Goal: Transaction & Acquisition: Purchase product/service

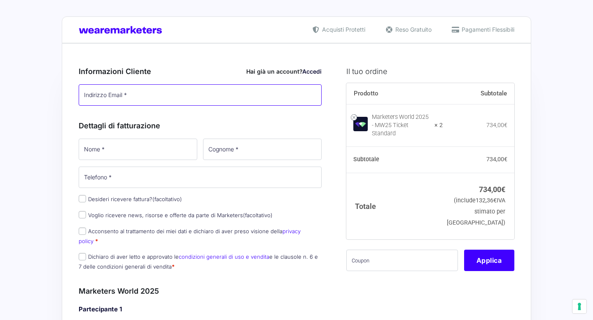
click at [189, 103] on input "Indirizzo Email *" at bounding box center [200, 94] width 243 height 21
type input "[EMAIL_ADDRESS][DOMAIN_NAME]"
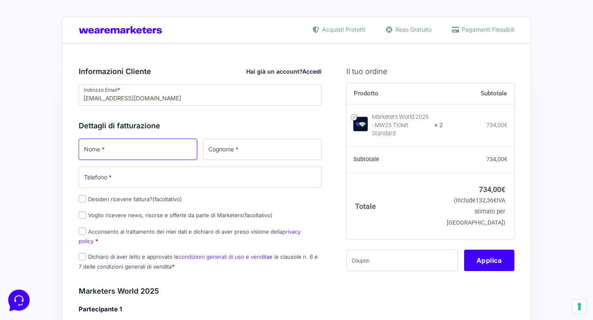
click at [151, 145] on input "Nome *" at bounding box center [138, 149] width 119 height 21
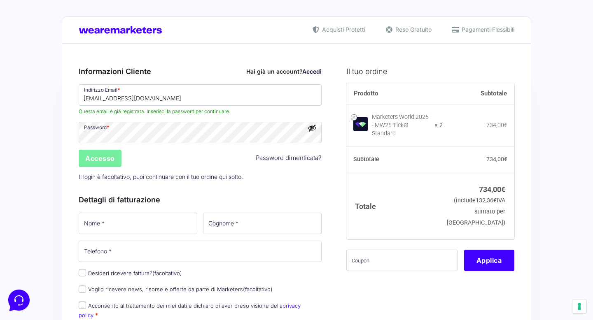
click at [105, 160] on input "Accesso" at bounding box center [100, 158] width 43 height 17
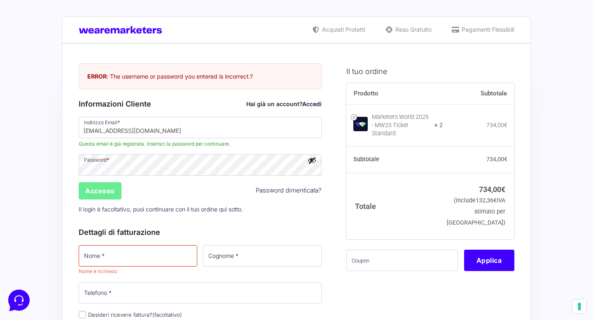
click at [312, 161] on button "Mostra password" at bounding box center [312, 160] width 9 height 9
click at [194, 128] on input "[EMAIL_ADDRESS][DOMAIN_NAME]" at bounding box center [200, 127] width 243 height 21
click at [190, 131] on input "[EMAIL_ADDRESS][DOMAIN_NAME]" at bounding box center [200, 127] width 243 height 21
click at [275, 204] on p "Il login è facoltativo, puoi continuare con il tuo ordine qui sotto." at bounding box center [200, 209] width 249 height 17
click at [95, 189] on input "Accesso" at bounding box center [100, 190] width 43 height 17
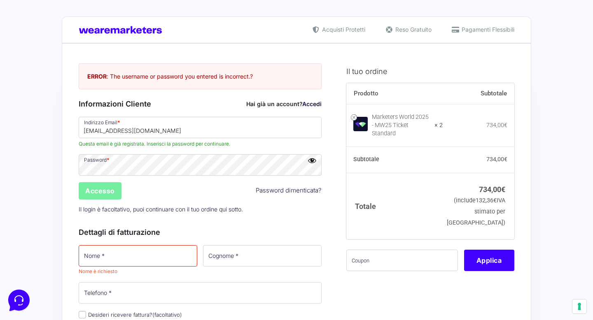
click at [98, 192] on input "Accesso" at bounding box center [100, 190] width 43 height 17
click at [90, 133] on input "[EMAIL_ADDRESS][DOMAIN_NAME]" at bounding box center [200, 127] width 243 height 21
click at [114, 133] on input "[EMAIL_ADDRESS][DOMAIN_NAME]" at bounding box center [200, 127] width 243 height 21
click at [200, 127] on input "[EMAIL_ADDRESS][DOMAIN_NAME]" at bounding box center [200, 127] width 243 height 21
click at [97, 193] on input "Accesso" at bounding box center [100, 190] width 43 height 17
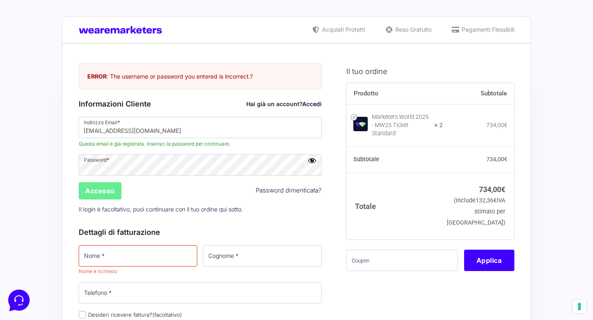
click at [287, 197] on div "Accesso Password dimenticata?" at bounding box center [200, 191] width 249 height 20
click at [286, 191] on link "Password dimenticata?" at bounding box center [289, 190] width 66 height 9
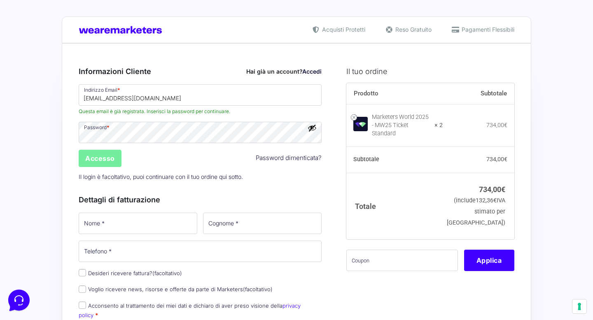
click at [105, 160] on input "Accesso" at bounding box center [100, 158] width 43 height 17
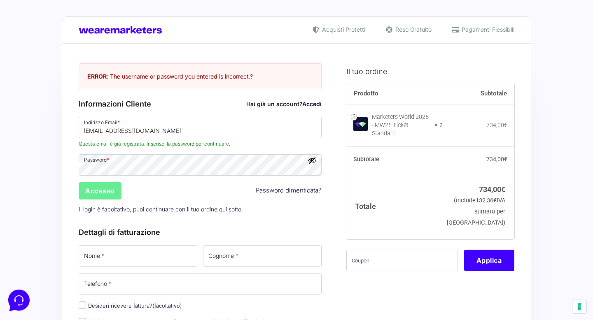
click at [275, 192] on link "Password dimenticata?" at bounding box center [289, 190] width 66 height 9
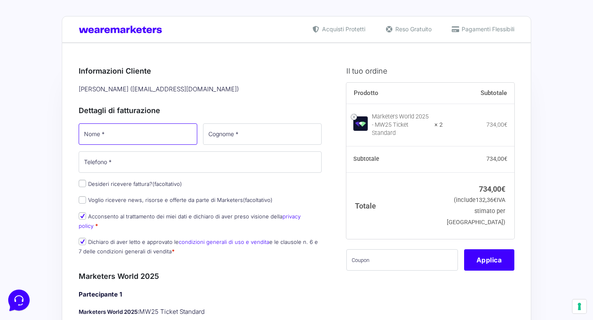
click at [162, 137] on input "Nome *" at bounding box center [138, 134] width 119 height 21
type input "m"
type input "Maria Rosaria"
click at [247, 138] on input "Cognome *" at bounding box center [262, 134] width 119 height 21
type input "Leombruno"
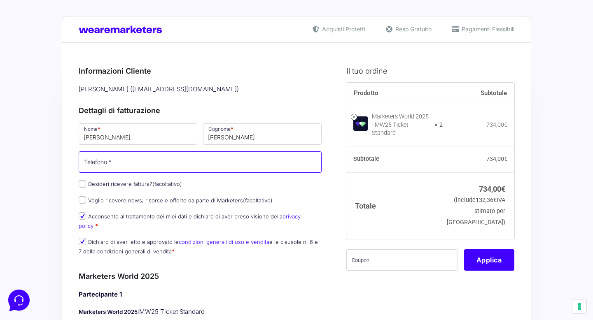
click at [102, 165] on input "Telefono *" at bounding box center [200, 161] width 243 height 21
type input "[PHONE_NUMBER]"
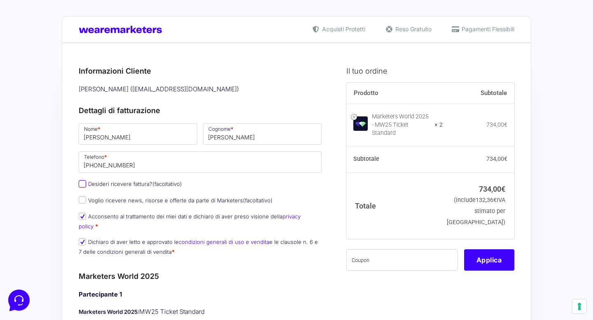
click at [82, 184] on input "Desideri ricevere fattura? (facoltativo)" at bounding box center [82, 183] width 7 height 7
checkbox input "true"
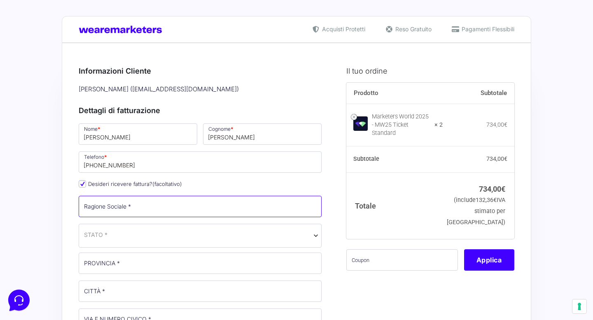
click at [105, 208] on input "Ragione Sociale *" at bounding box center [200, 206] width 243 height 21
type input "R.E.M. S.R.L."
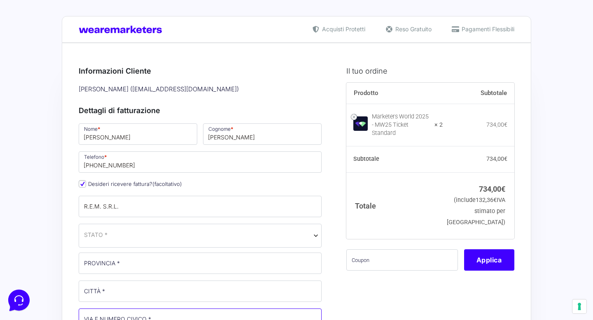
type input "Via Salvemini 2/4"
type input "[EMAIL_ADDRESS][DOMAIN_NAME]"
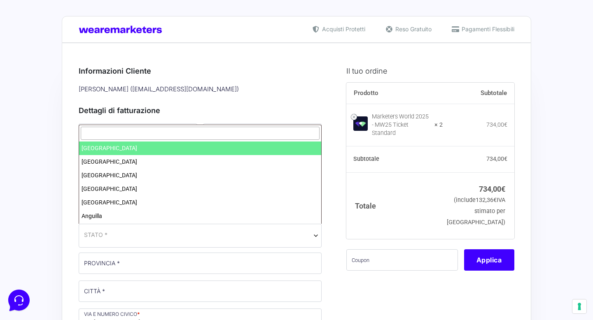
click at [120, 233] on span "STATO *" at bounding box center [200, 235] width 232 height 9
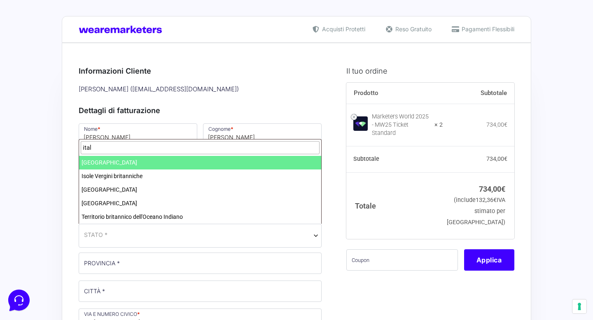
type input "ital"
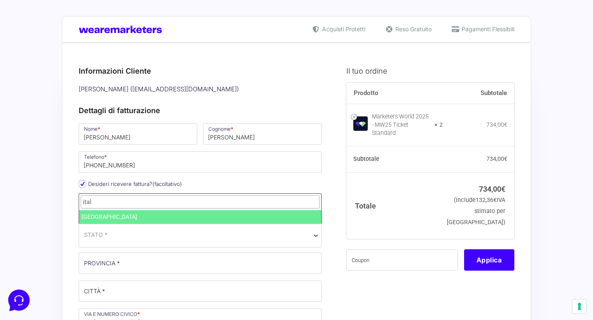
select select "IT"
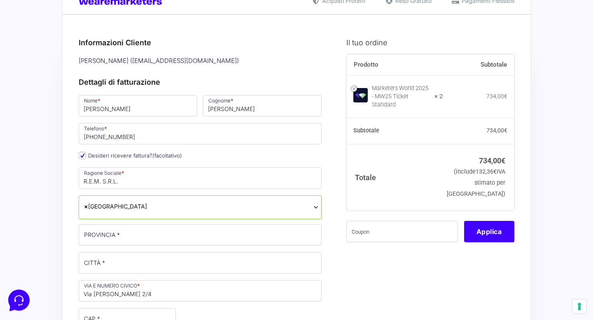
scroll to position [28, 0]
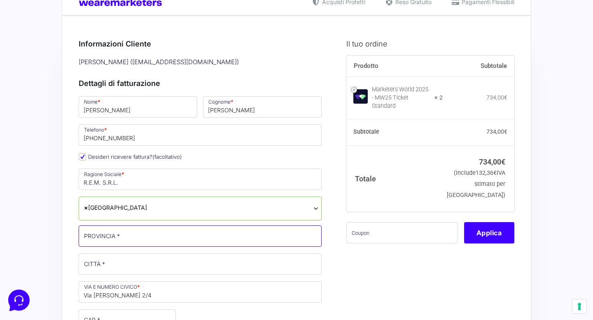
click at [107, 240] on input "PROVINCIA *" at bounding box center [200, 236] width 243 height 21
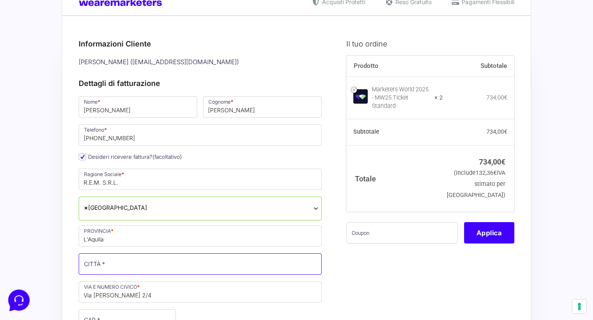
click at [129, 273] on input "CITTÀ *" at bounding box center [200, 264] width 243 height 21
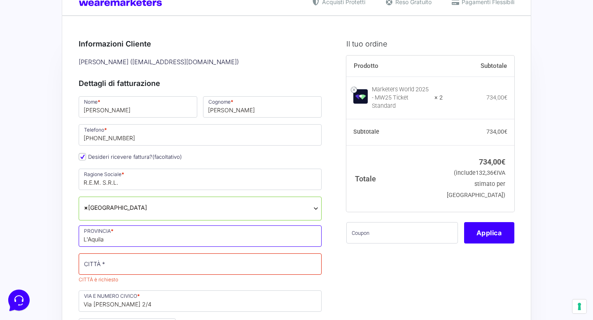
click at [111, 242] on input "L'Aquila" at bounding box center [200, 236] width 243 height 21
click at [121, 242] on input "AQ" at bounding box center [200, 236] width 243 height 21
type input "L'Aquila"
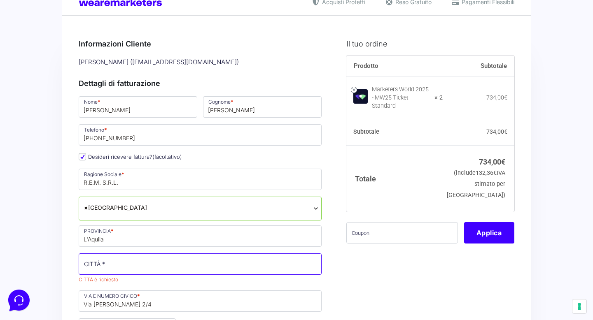
click at [108, 267] on input "CITTÀ *" at bounding box center [200, 264] width 243 height 21
type input "Sulmona"
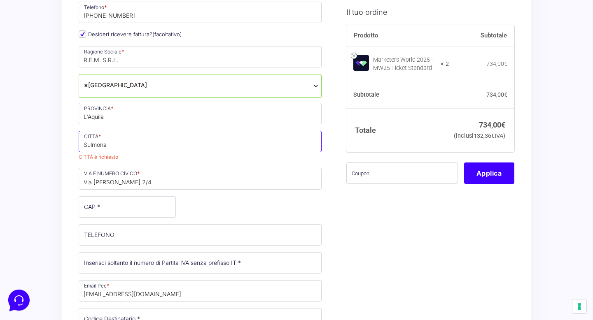
scroll to position [152, 0]
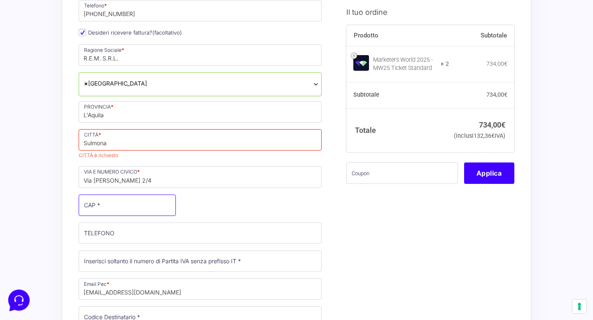
click at [110, 207] on p "CAP *" at bounding box center [127, 205] width 103 height 24
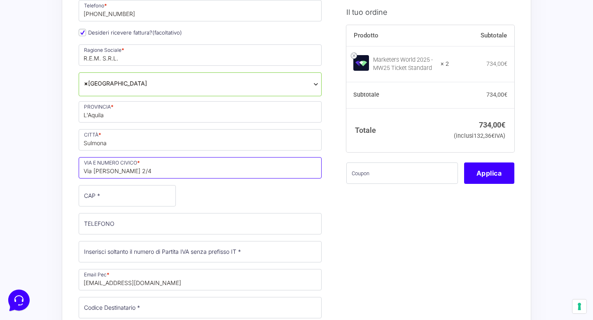
click at [93, 175] on input "Via Salvemini 2/4" at bounding box center [200, 167] width 243 height 21
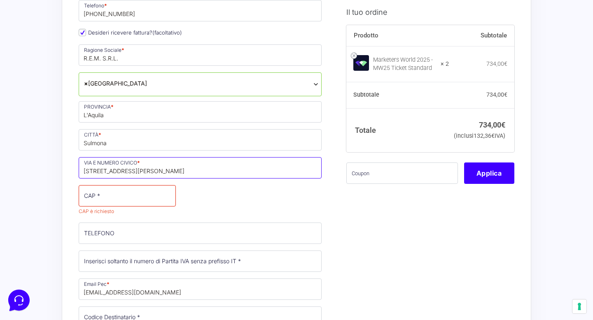
type input "[STREET_ADDRESS][PERSON_NAME]"
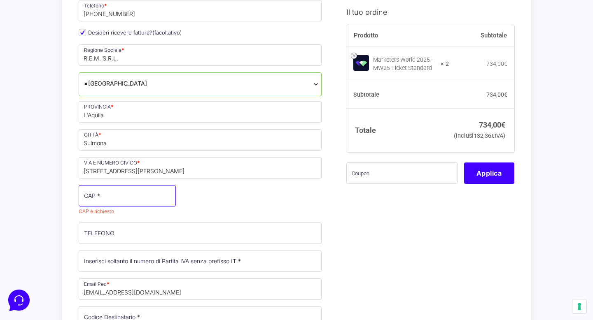
click at [98, 195] on input "CAP *" at bounding box center [127, 195] width 97 height 21
type input "67039"
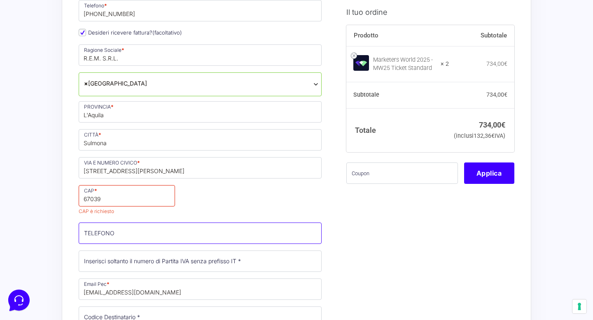
click at [121, 233] on input "TELEFONO (facoltativo)" at bounding box center [200, 233] width 243 height 21
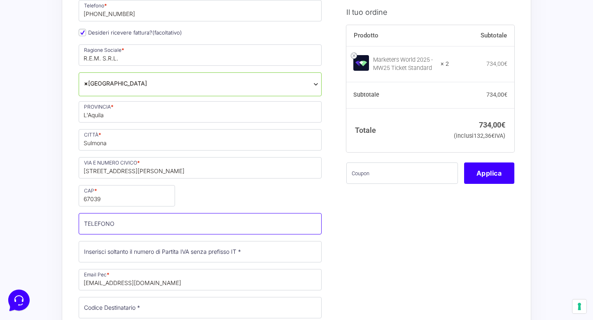
type input "[PHONE_NUMBER]"
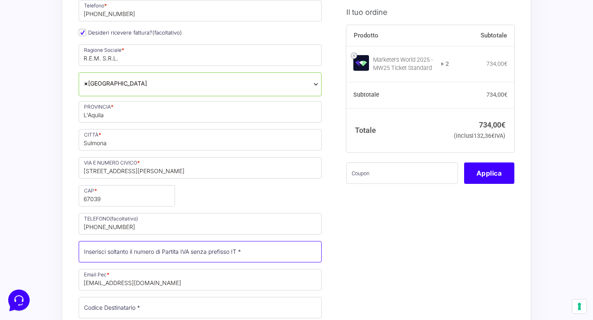
click at [140, 258] on input "Partita Iva *" at bounding box center [200, 251] width 243 height 21
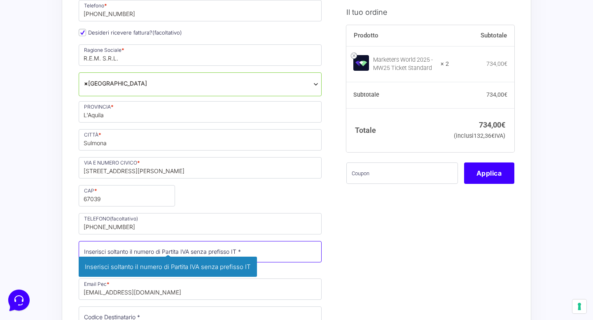
type input "I"
click at [113, 254] on input "0167819" at bounding box center [200, 251] width 243 height 21
type input "01678190669"
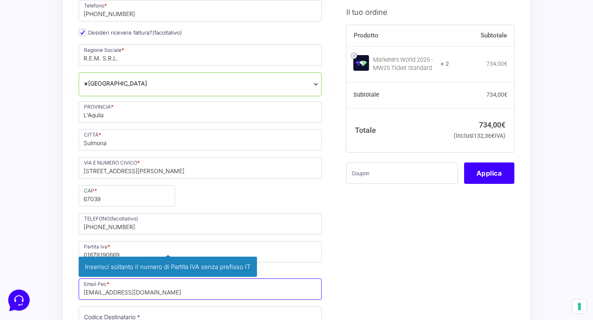
click at [104, 289] on div "Nome * Maria Rosaria Cognome * Leombruno Telefono * +393493507692 Desideri rice…" at bounding box center [200, 186] width 249 height 430
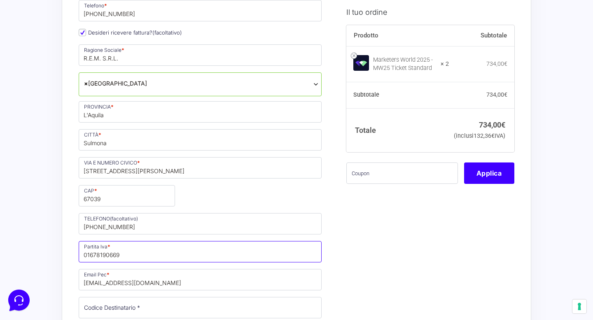
click at [104, 254] on input "01678190669" at bounding box center [200, 251] width 243 height 21
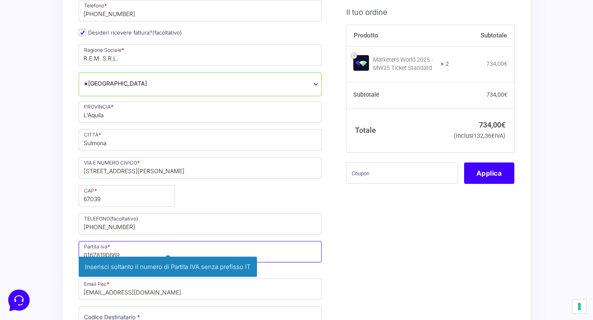
click at [124, 256] on input "01678190669" at bounding box center [200, 251] width 243 height 21
click at [124, 254] on input "01678190669" at bounding box center [200, 251] width 243 height 21
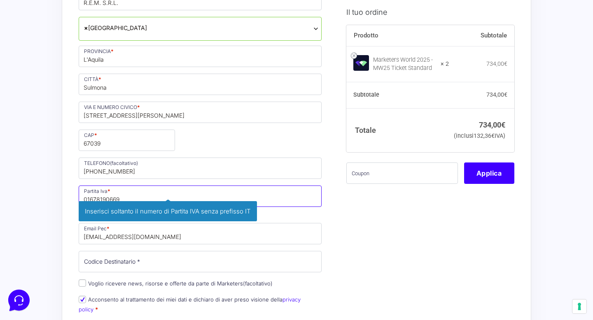
scroll to position [209, 0]
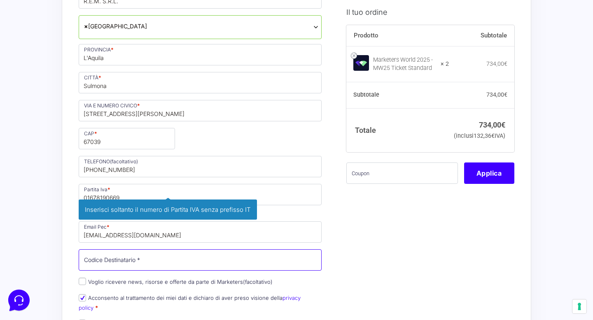
click at [137, 267] on input "Codice Destinatario *" at bounding box center [200, 259] width 243 height 21
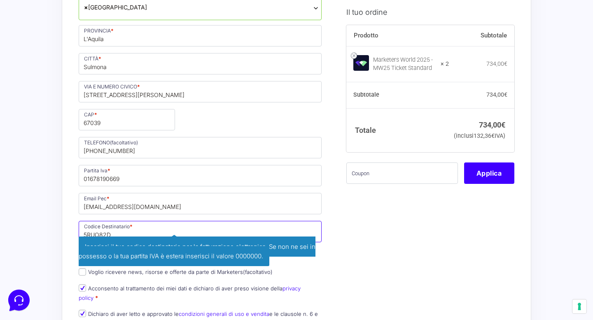
scroll to position [248, 0]
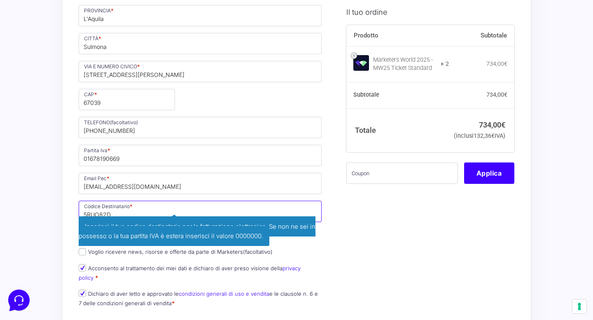
type input "5RUO82D"
click at [117, 268] on label "Acconsento al trattamento dei miei dati e dichiaro di aver preso visione della …" at bounding box center [190, 273] width 222 height 16
click at [86, 268] on input "Acconsento al trattamento dei miei dati e dichiaro di aver preso visione della …" at bounding box center [82, 267] width 7 height 7
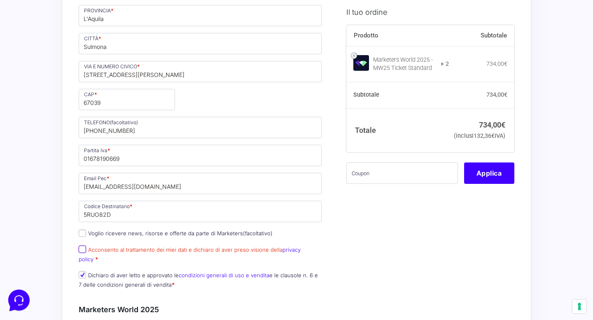
click at [80, 249] on input "Acconsento al trattamento dei miei dati e dichiaro di aver preso visione della …" at bounding box center [82, 249] width 7 height 7
checkbox input "true"
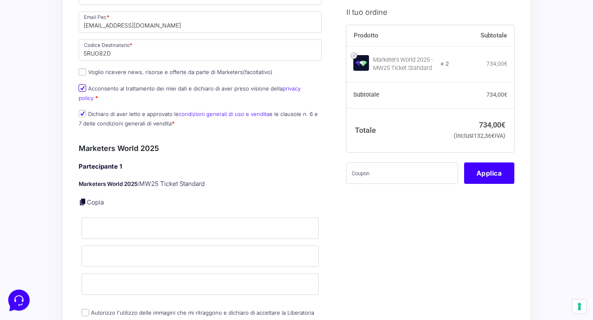
scroll to position [407, 0]
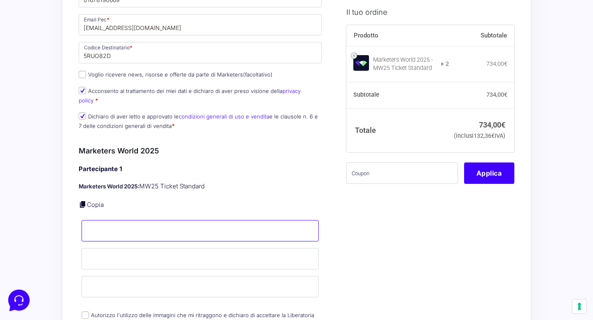
click at [128, 220] on input "Nome *" at bounding box center [200, 230] width 237 height 21
type input "Maria Rosaria"
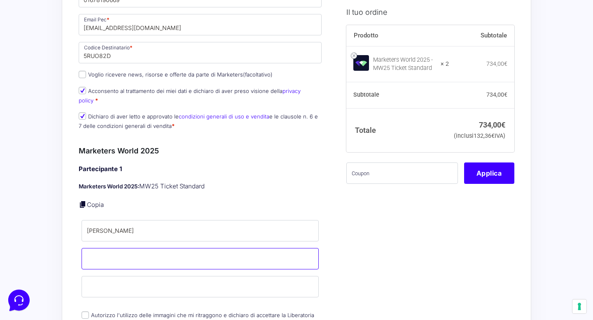
type input "Leombruno"
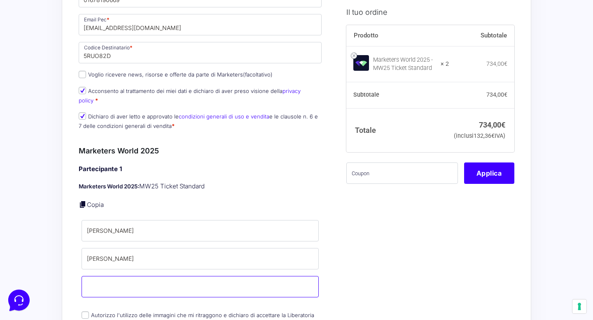
type input "[EMAIL_ADDRESS][DOMAIN_NAME]"
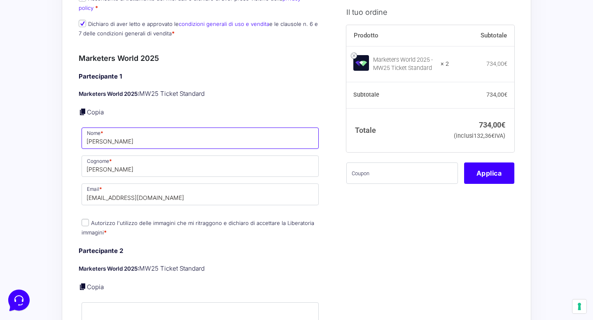
scroll to position [501, 0]
click at [86, 218] on input "Autorizzo l'utilizzo delle immagini che mi ritraggono e dichiaro di accettare l…" at bounding box center [85, 221] width 7 height 7
checkbox input "true"
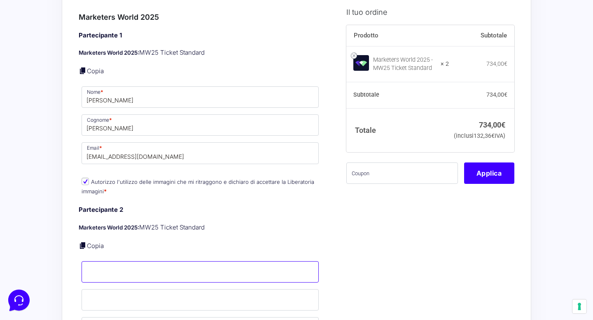
click at [114, 262] on input "Nome *" at bounding box center [200, 271] width 237 height 21
type input "Edoardo"
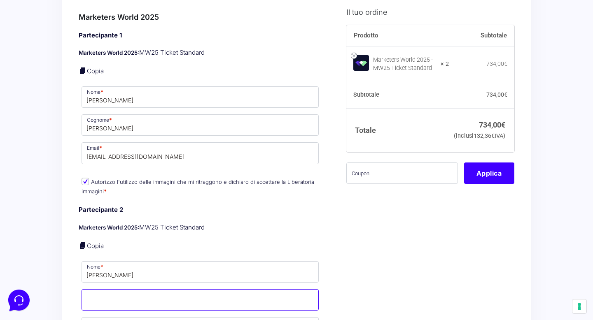
click at [117, 291] on input "Cognome *" at bounding box center [200, 299] width 237 height 21
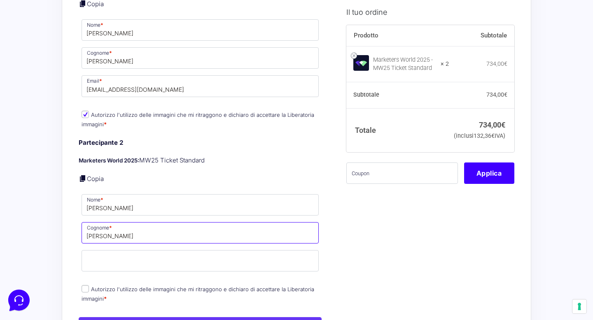
scroll to position [610, 0]
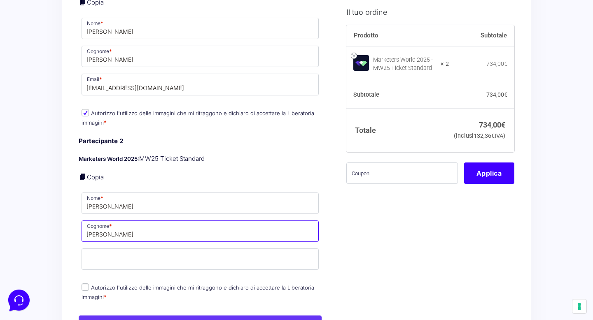
type input "Capaldo"
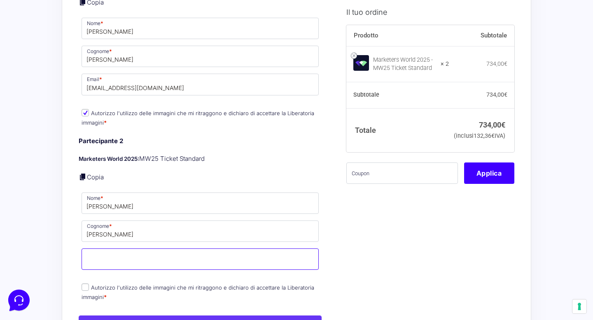
click at [113, 249] on input "Email *" at bounding box center [200, 259] width 237 height 21
type input "edoardo.capaldo@pfafineco.it"
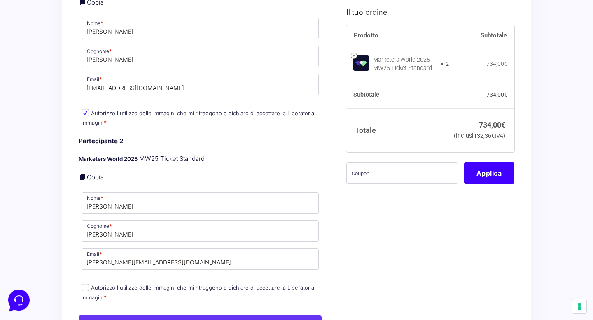
click at [84, 284] on input "Autorizzo l'utilizzo delle immagini che mi ritraggono e dichiaro di accettare l…" at bounding box center [85, 287] width 7 height 7
checkbox input "true"
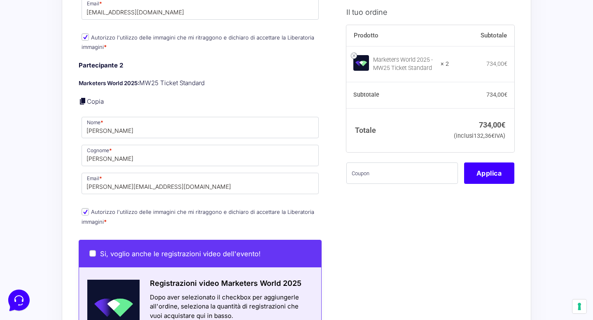
scroll to position [686, 0]
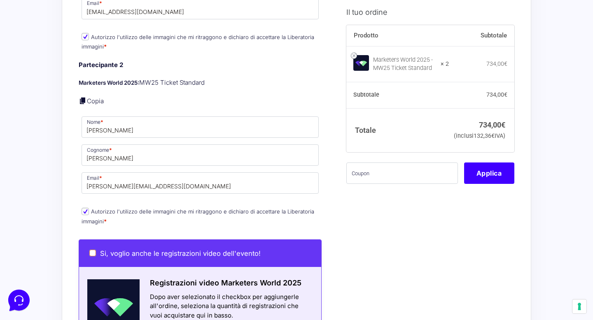
click at [92, 250] on input "Si, voglio anche le registrazioni video dell'evento!" at bounding box center [92, 253] width 7 height 7
checkbox input "true"
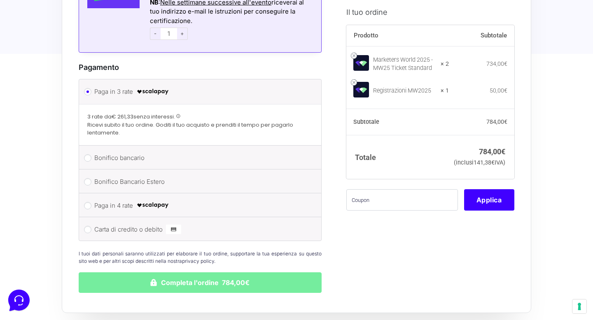
scroll to position [1155, 0]
click at [211, 272] on button "Completa l'ordine 784,00€" at bounding box center [200, 282] width 243 height 21
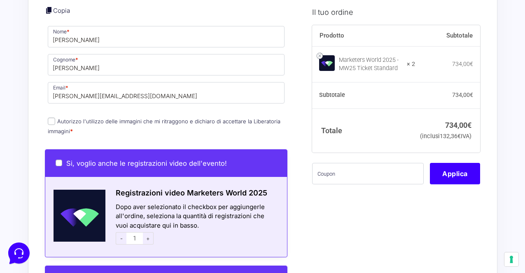
scroll to position [546, 0]
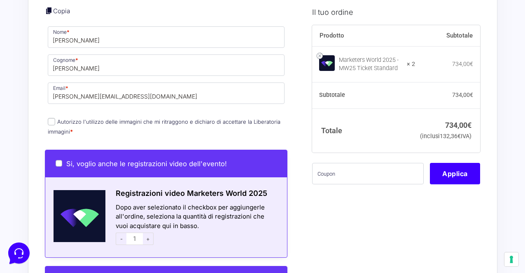
click at [50, 118] on input "Autorizzo l'utilizzo delle immagini che mi ritraggono e dichiaro di accettare l…" at bounding box center [51, 121] width 7 height 7
checkbox input "true"
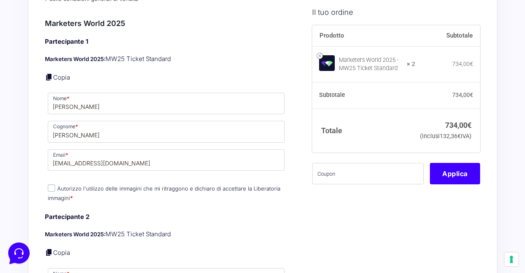
scroll to position [305, 0]
click at [51, 184] on input "Autorizzo l'utilizzo delle immagini che mi ritraggono e dichiaro di accettare l…" at bounding box center [51, 187] width 7 height 7
checkbox input "true"
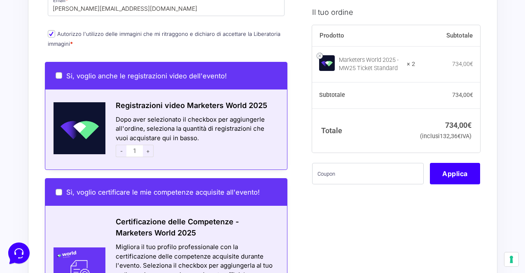
scroll to position [633, 0]
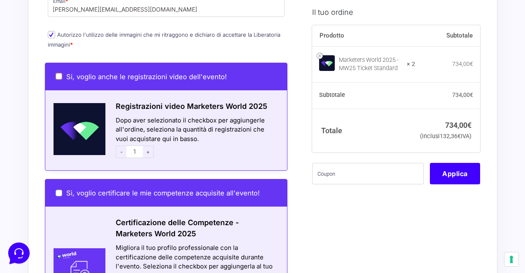
click at [56, 73] on input "Si, voglio anche le registrazioni video dell'evento!" at bounding box center [59, 76] width 7 height 7
checkbox input "true"
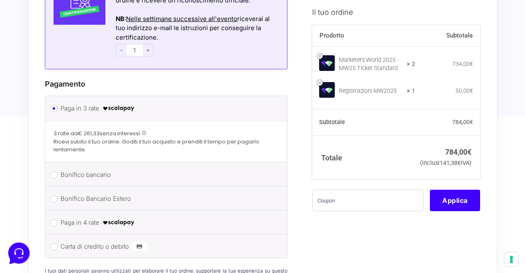
scroll to position [908, 0]
click at [54, 243] on input "Carta di credito o debito" at bounding box center [53, 246] width 7 height 7
radio input "true"
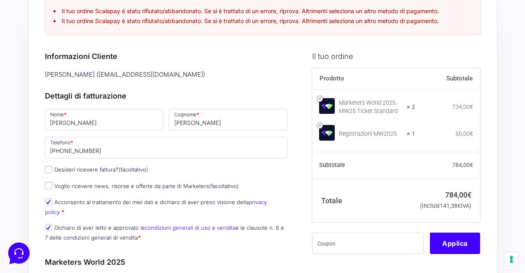
scroll to position [0, 0]
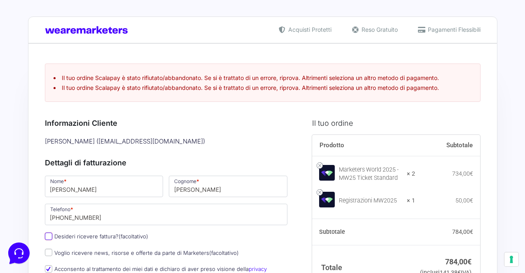
click at [48, 237] on input "Desideri ricevere fattura? (facoltativo)" at bounding box center [48, 235] width 7 height 7
checkbox input "true"
type input "R.E.M. S.R.L."
select select "IT"
type input "L'Aquila"
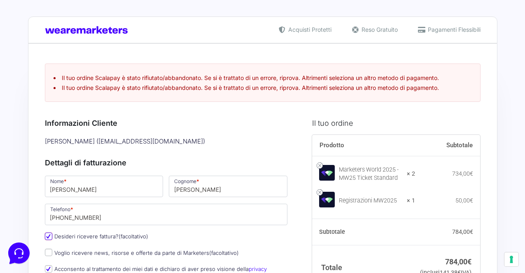
type input "Sulmona"
type input "[STREET_ADDRESS][PERSON_NAME]"
type input "67039"
type input "[PHONE_NUMBER]"
type input "01678190669"
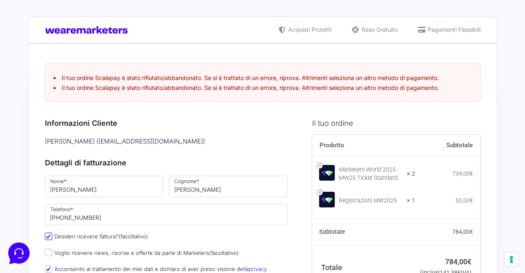
type input "[EMAIL_ADDRESS][DOMAIN_NAME]"
type input "5RUO82D"
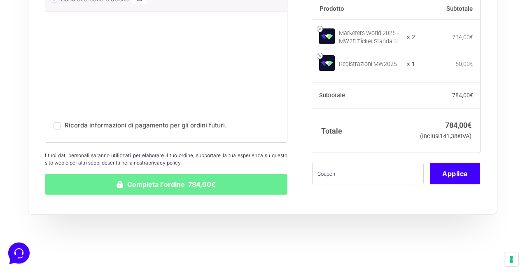
scroll to position [1423, 0]
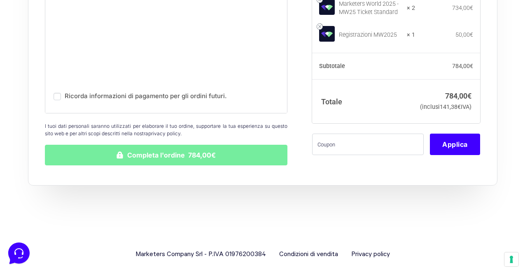
click at [196, 149] on button "Completa l'ordine 784,00€" at bounding box center [166, 154] width 243 height 21
